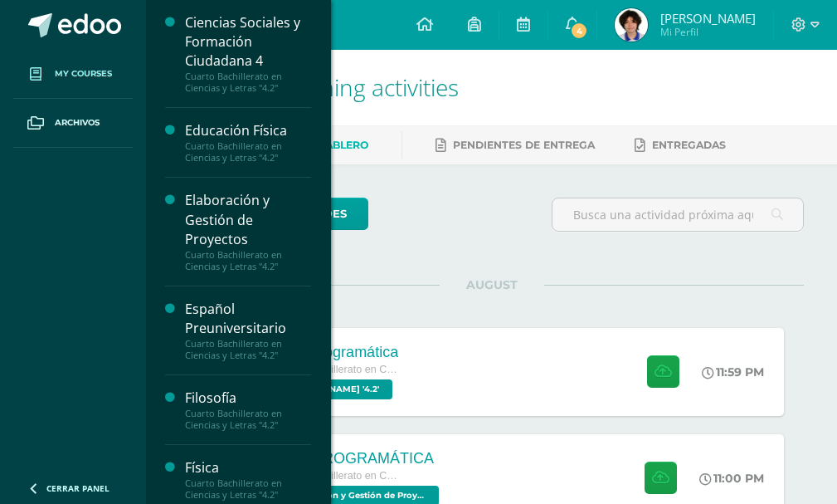
click at [46, 71] on span at bounding box center [36, 74] width 30 height 30
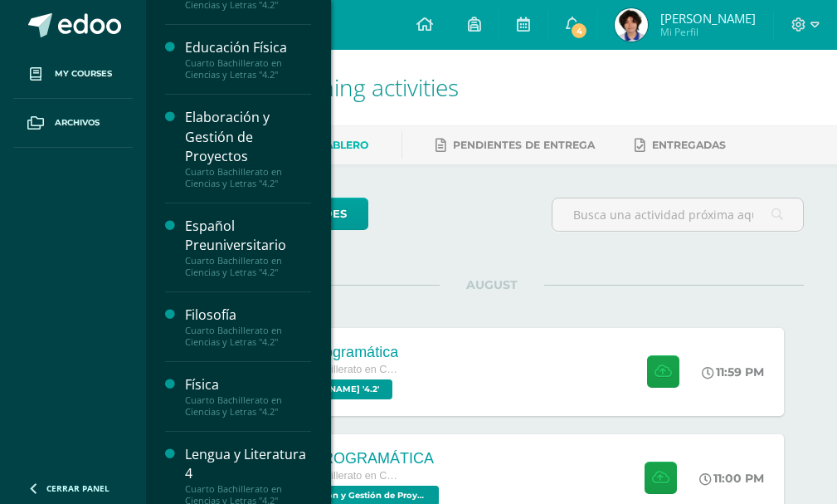
scroll to position [137, 0]
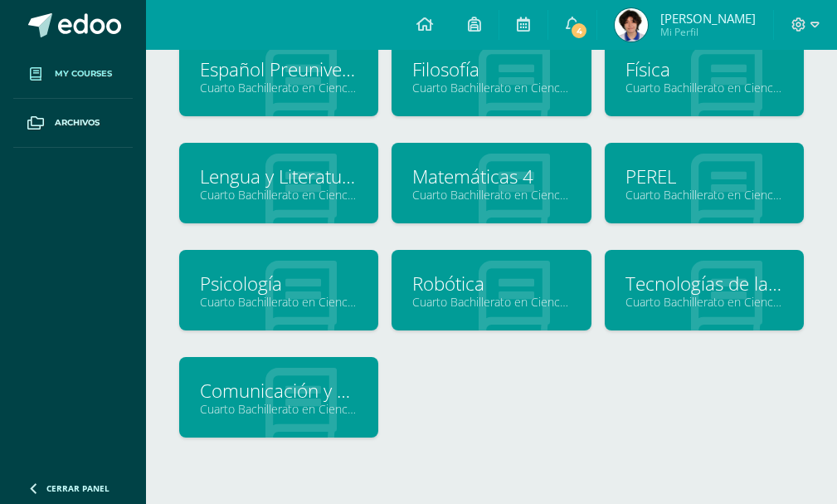
scroll to position [249, 0]
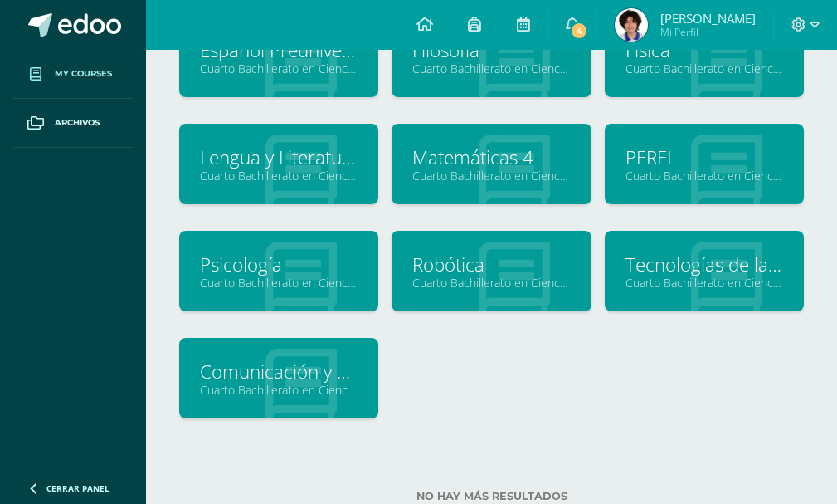
click at [452, 81] on div at bounding box center [514, 57] width 154 height 111
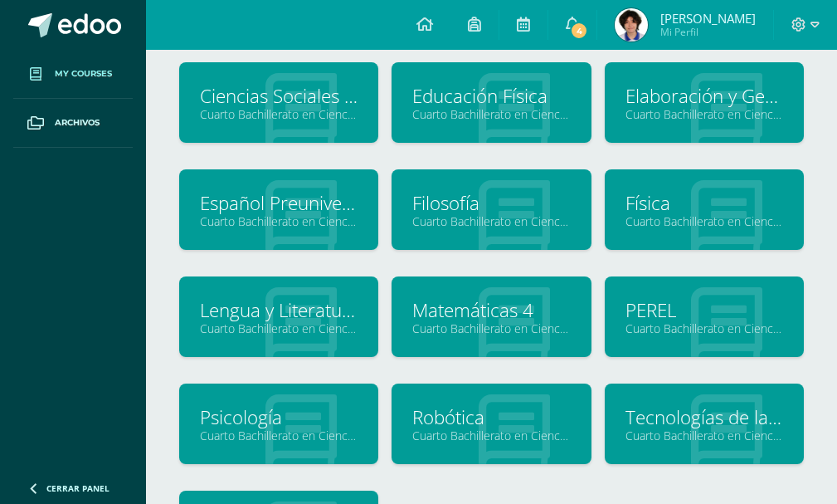
scroll to position [83, 0]
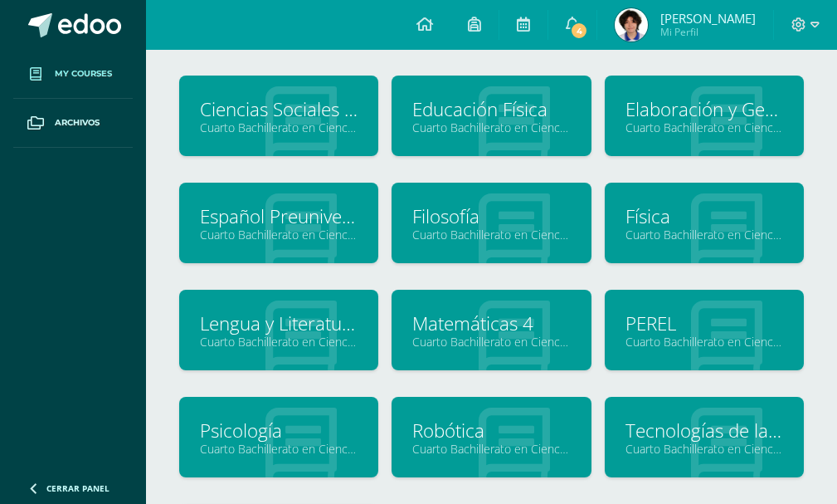
click at [447, 223] on link "Filosofía" at bounding box center [492, 216] width 158 height 26
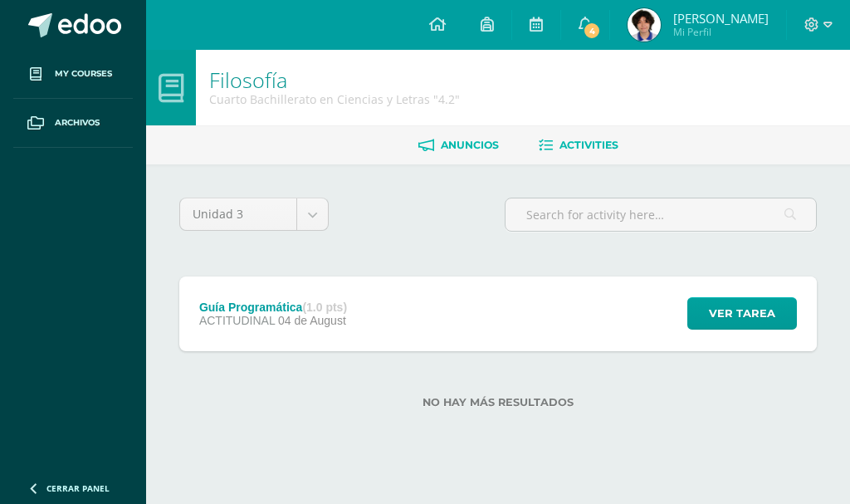
click at [448, 146] on span "Anuncios" at bounding box center [470, 145] width 58 height 12
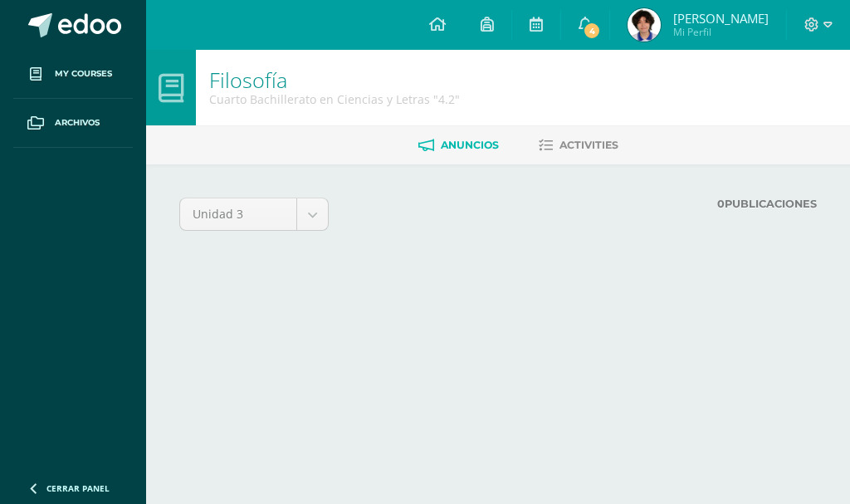
click at [464, 146] on span "Anuncios" at bounding box center [470, 145] width 58 height 12
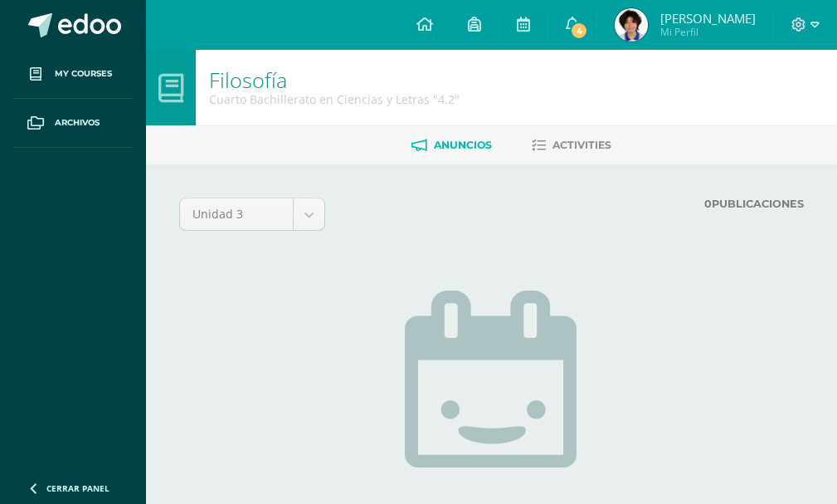
click at [621, 27] on link "[PERSON_NAME] Mi Perfil" at bounding box center [686, 25] width 176 height 50
click at [588, 32] on span "4" at bounding box center [579, 31] width 18 height 18
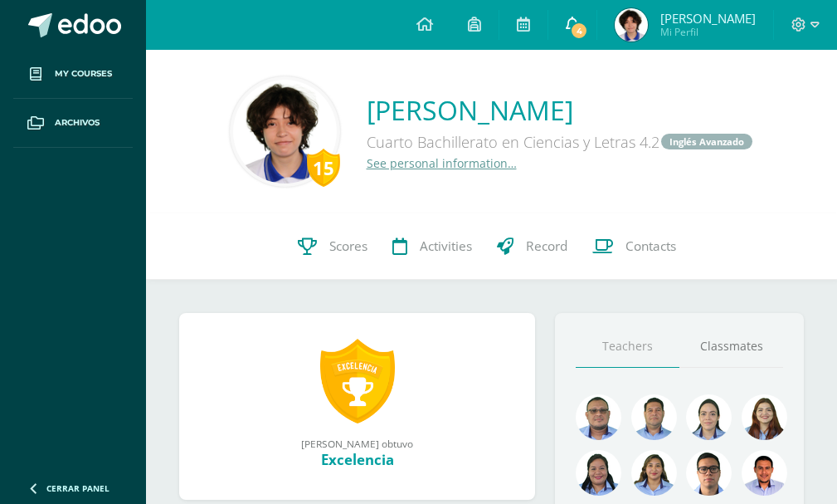
click at [588, 27] on link "4" at bounding box center [573, 25] width 48 height 50
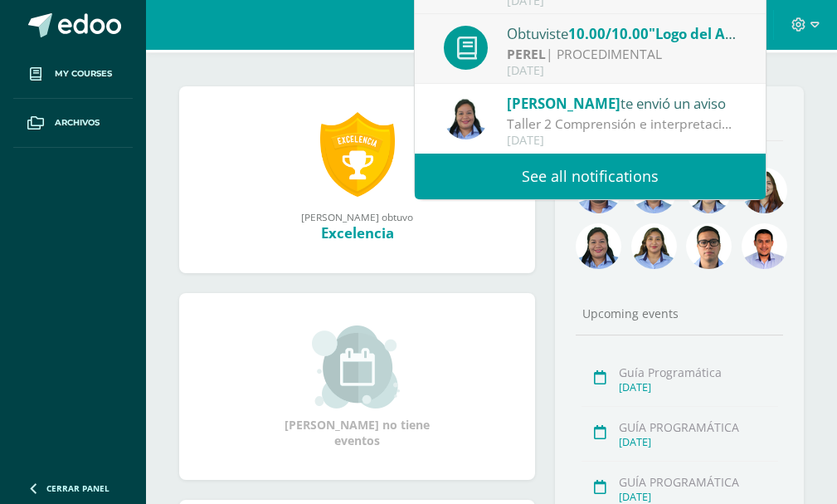
scroll to position [498, 0]
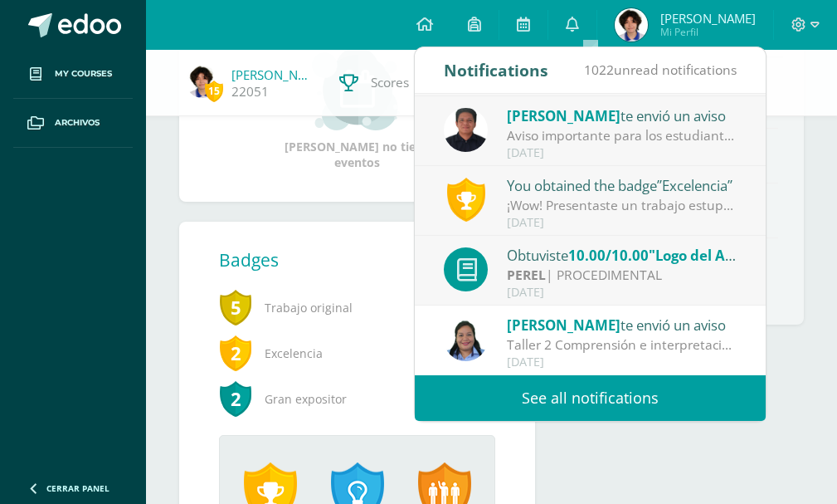
click at [598, 340] on div "Taller 2 Comprensión e interpretación Textual: Buenas tardes!!! Espero estén te…" at bounding box center [622, 344] width 231 height 19
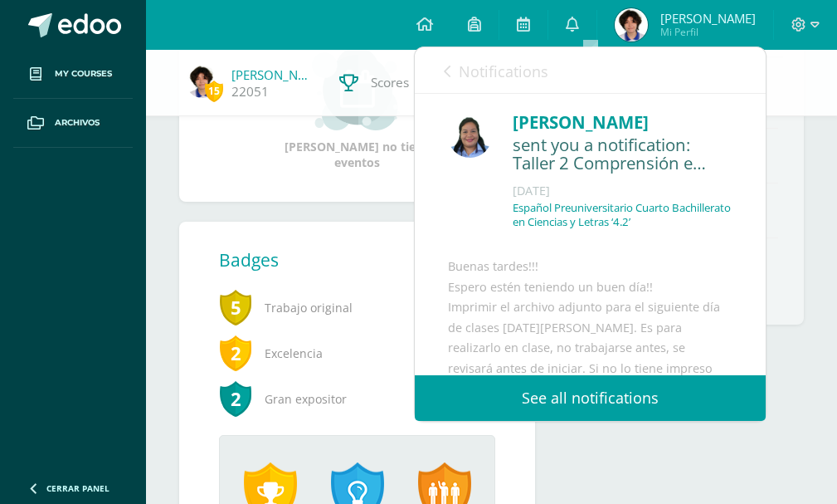
scroll to position [0, 0]
